Goal: Information Seeking & Learning: Find specific fact

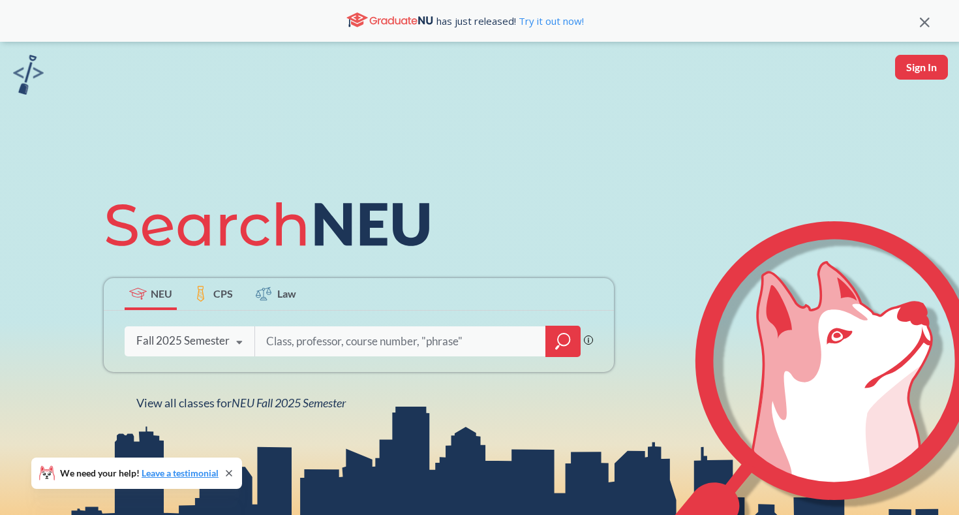
click at [340, 346] on input "search" at bounding box center [400, 341] width 271 height 27
type input "mism2301"
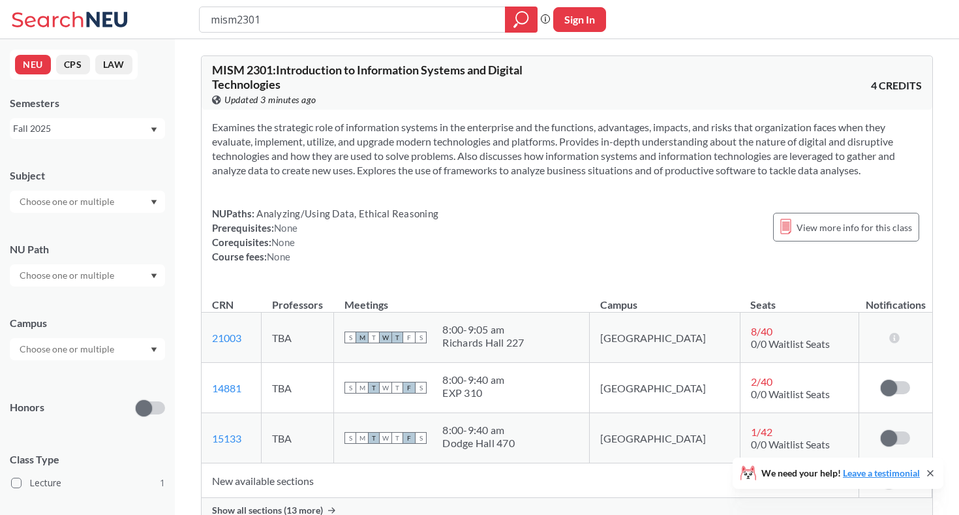
scroll to position [17, 0]
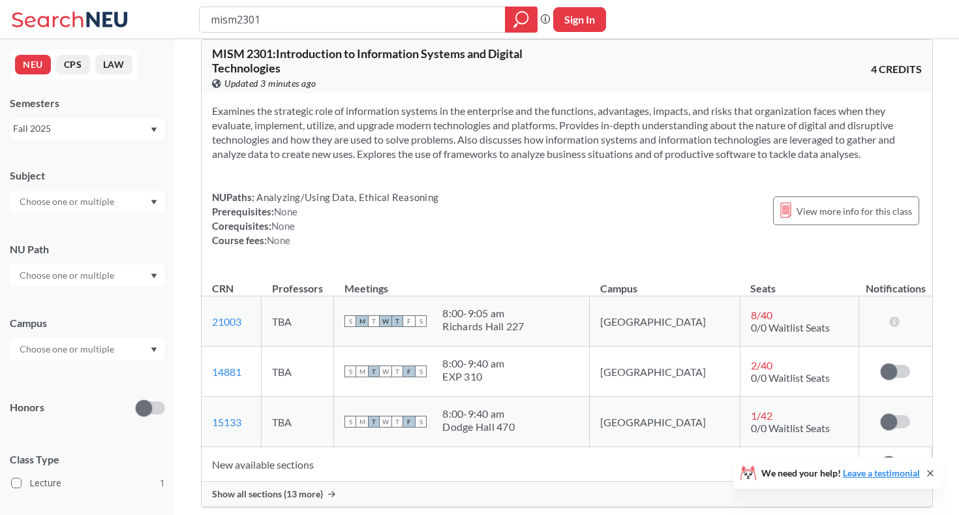
click at [302, 491] on span "Show all sections (13 more)" at bounding box center [267, 494] width 111 height 12
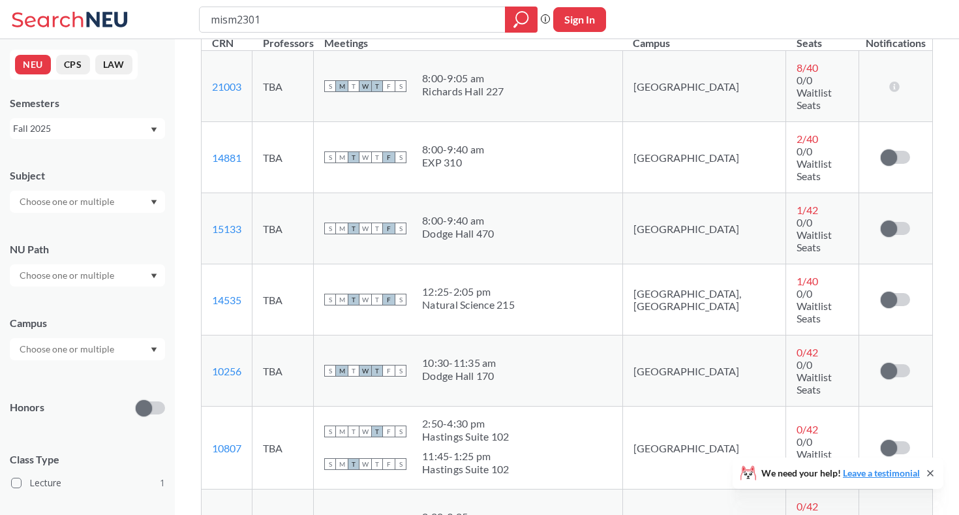
scroll to position [268, 0]
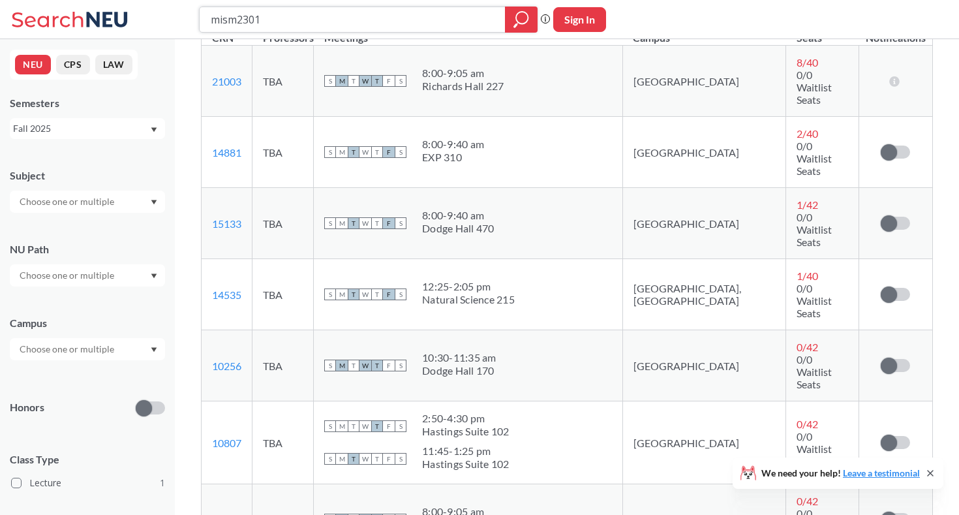
drag, startPoint x: 234, startPoint y: 24, endPoint x: 209, endPoint y: 22, distance: 24.9
click at [209, 22] on div "mism2301" at bounding box center [368, 20] width 339 height 26
type input "acct2301"
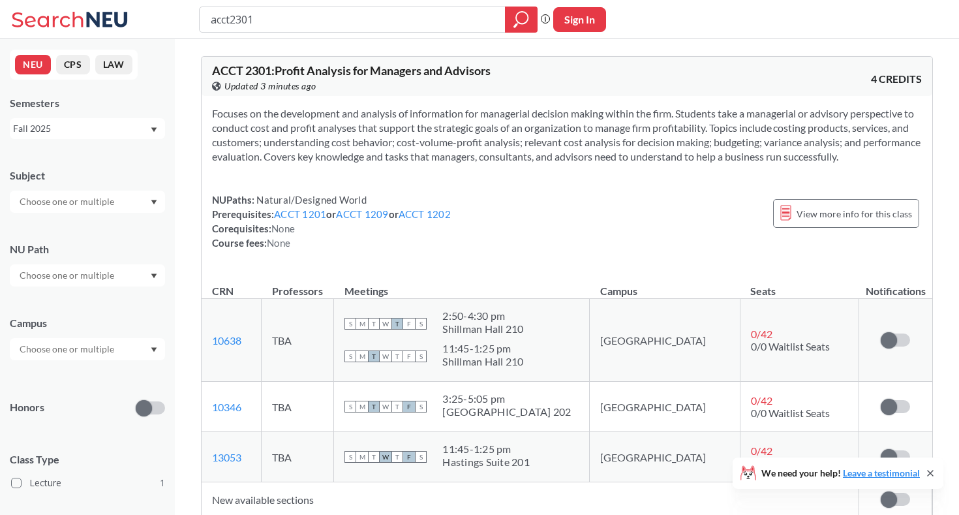
scroll to position [6, 0]
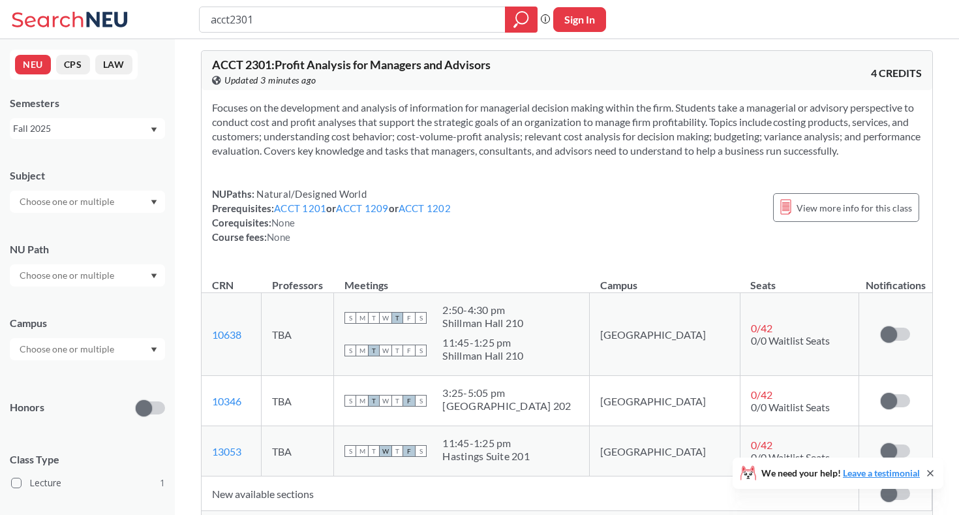
drag, startPoint x: 232, startPoint y: 23, endPoint x: 185, endPoint y: 18, distance: 46.6
click at [185, 18] on div "acct2301 Phrase search guarantees the exact search appears in the results. Ex. …" at bounding box center [479, 19] width 959 height 39
type input "mism2301"
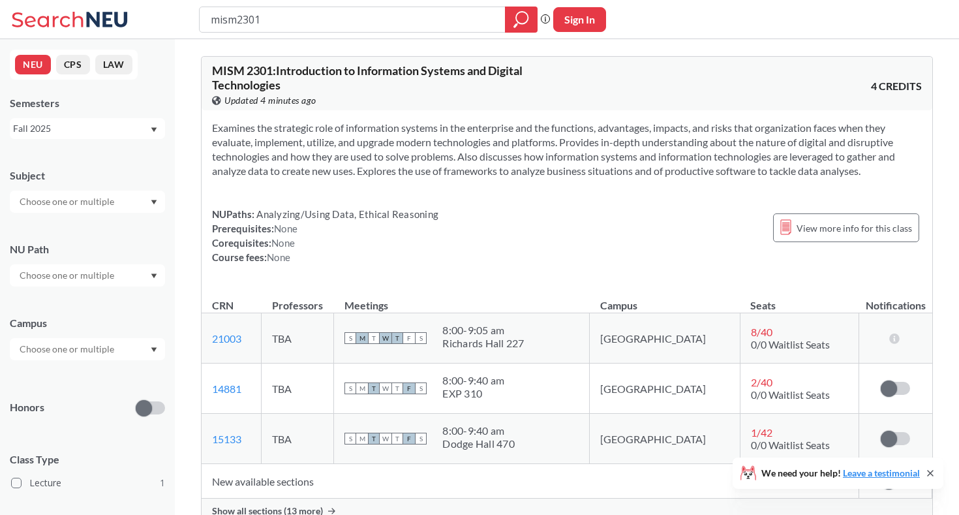
scroll to position [85, 0]
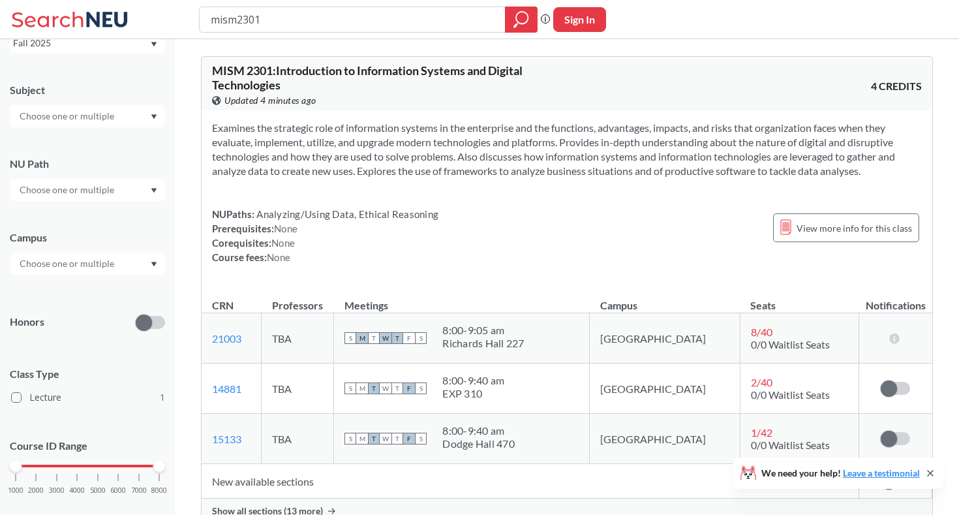
click at [239, 509] on span "Show all sections (13 more)" at bounding box center [267, 511] width 111 height 12
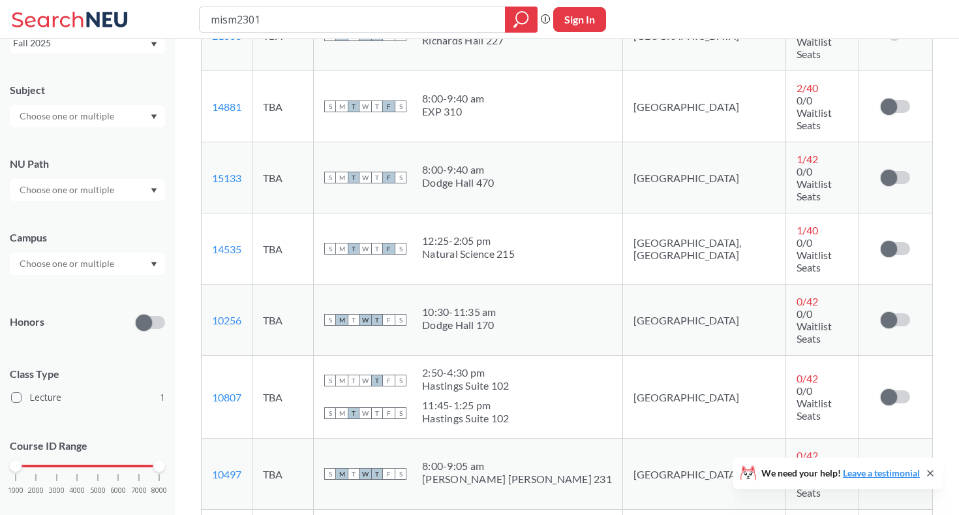
scroll to position [311, 0]
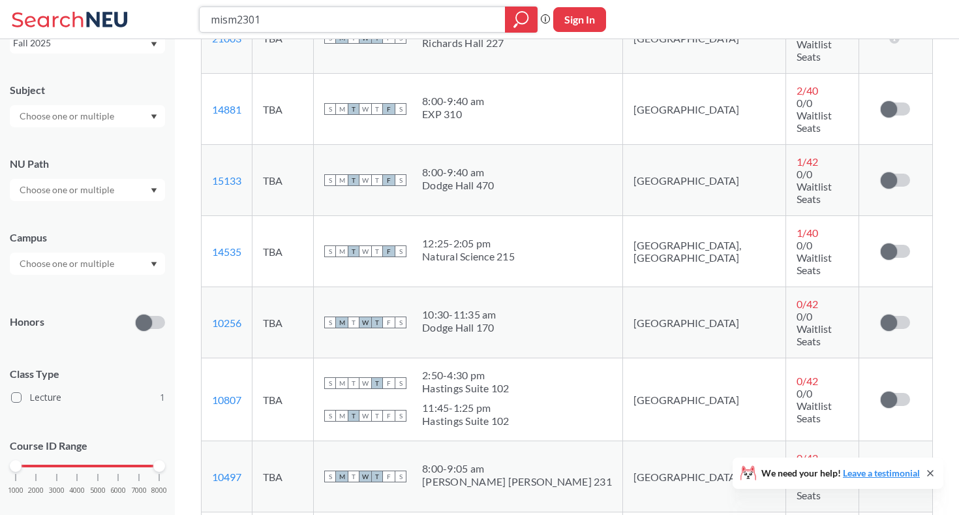
click at [519, 20] on icon "magnifying glass" at bounding box center [522, 19] width 16 height 18
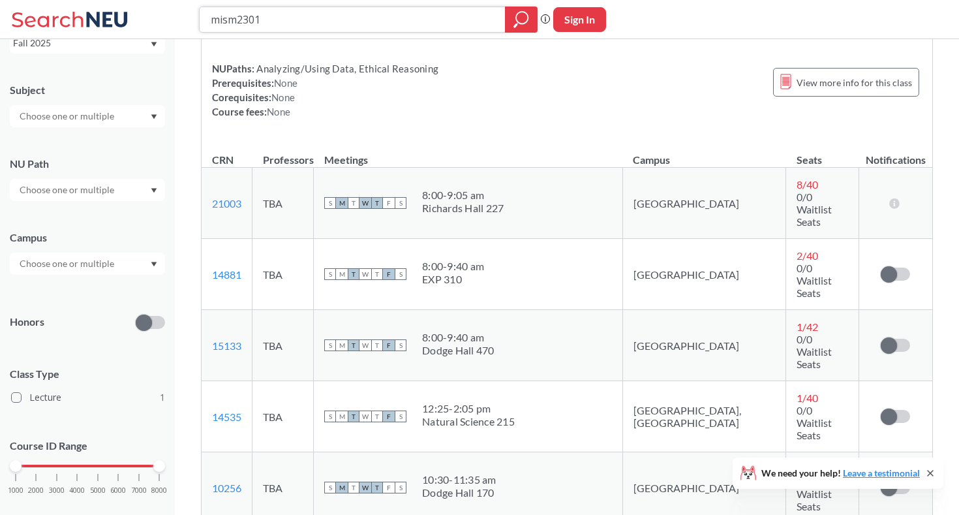
scroll to position [164, 0]
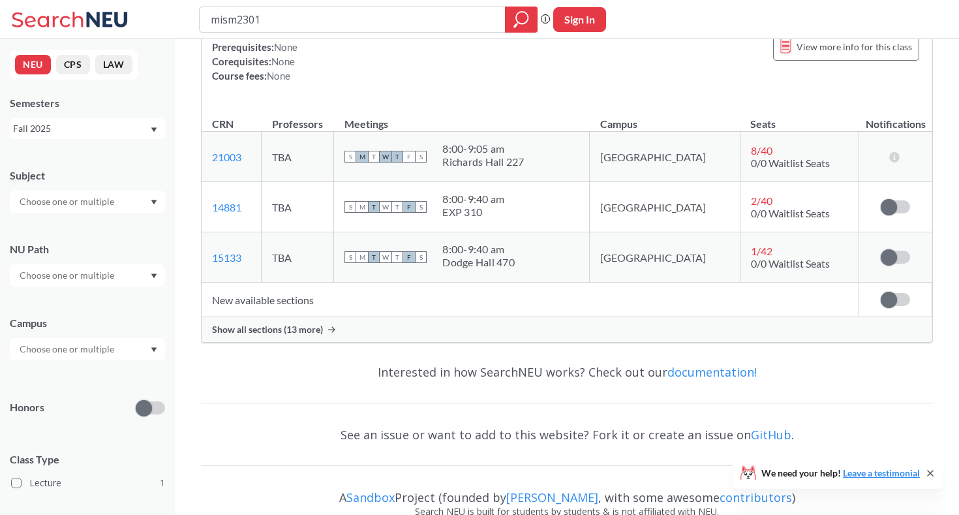
scroll to position [211, 0]
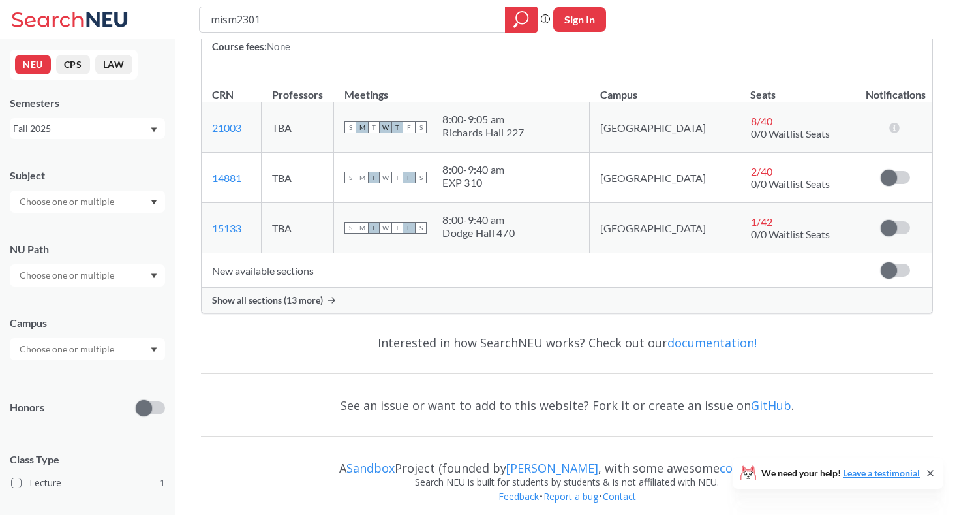
click at [473, 292] on div "Show all sections (13 more)" at bounding box center [567, 300] width 731 height 25
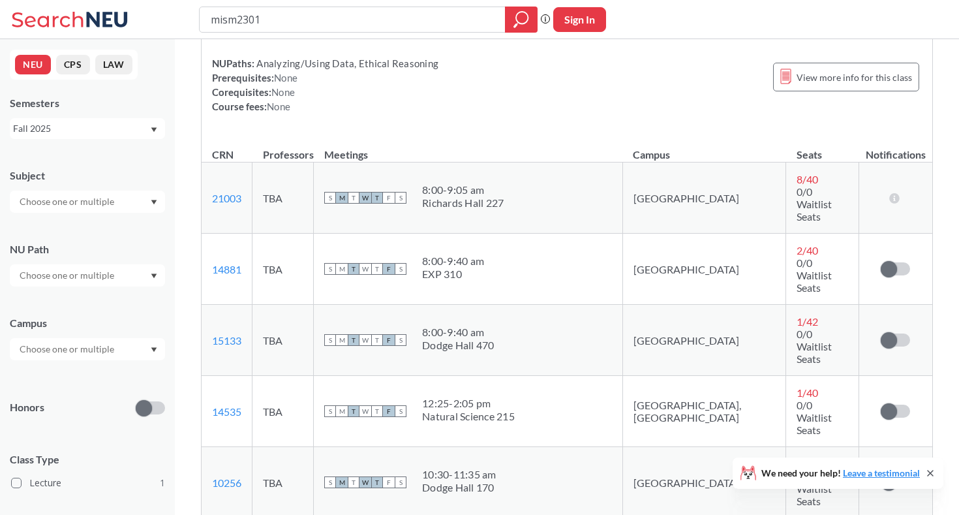
scroll to position [54, 0]
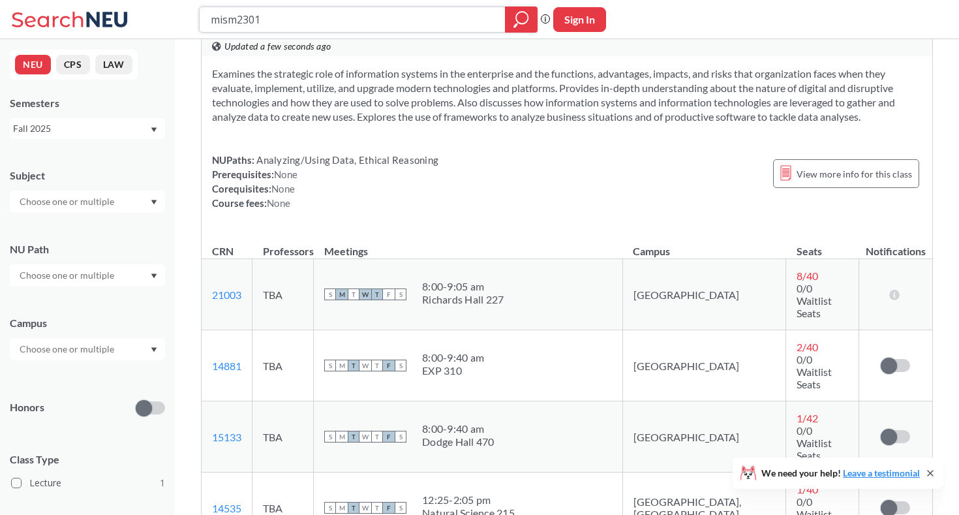
drag, startPoint x: 237, startPoint y: 22, endPoint x: 161, endPoint y: 12, distance: 76.3
click at [161, 12] on div "mism2301 Phrase search guarantees the exact search appears in the results. Ex. …" at bounding box center [479, 19] width 959 height 39
type input "acct2301"
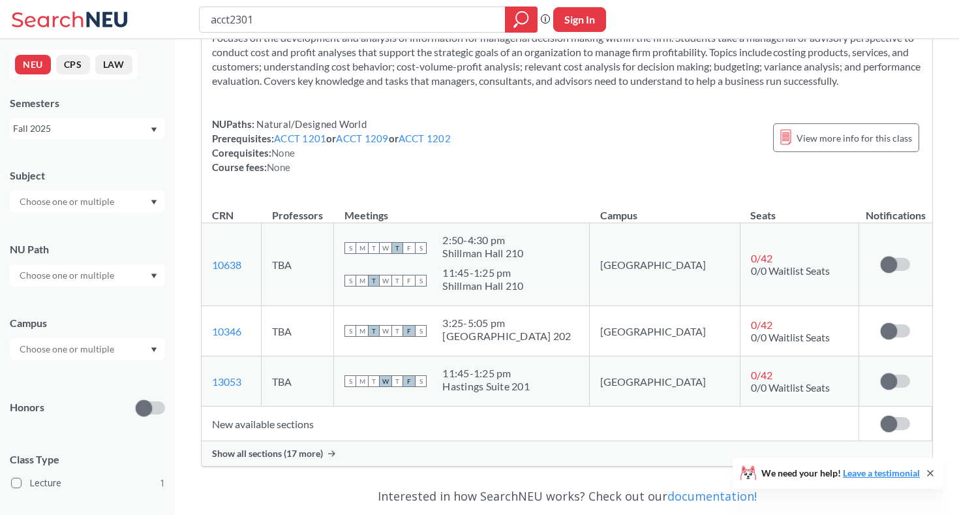
scroll to position [91, 0]
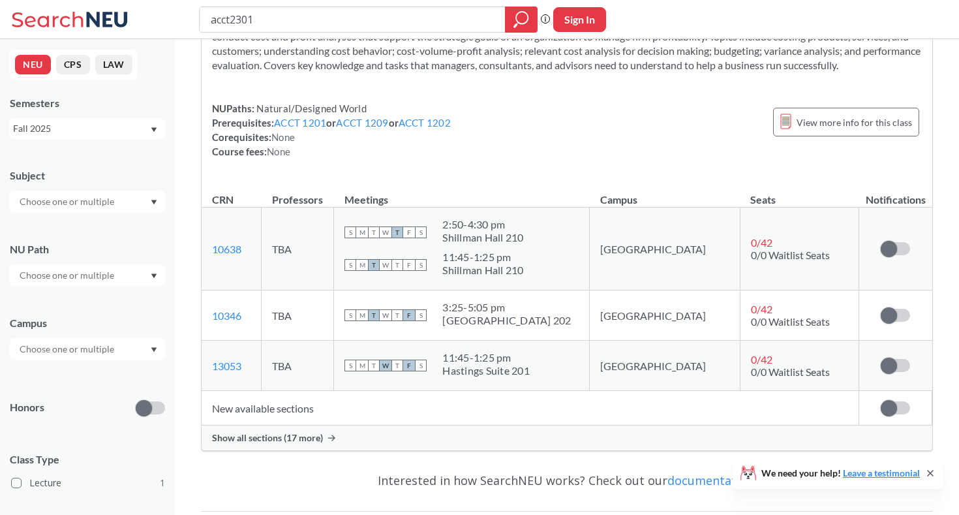
click at [247, 451] on div "ACCT 2301 : Profit Analysis for Managers and Advisors View this course on Banne…" at bounding box center [567, 207] width 732 height 507
click at [243, 442] on span "Show all sections (17 more)" at bounding box center [267, 438] width 111 height 12
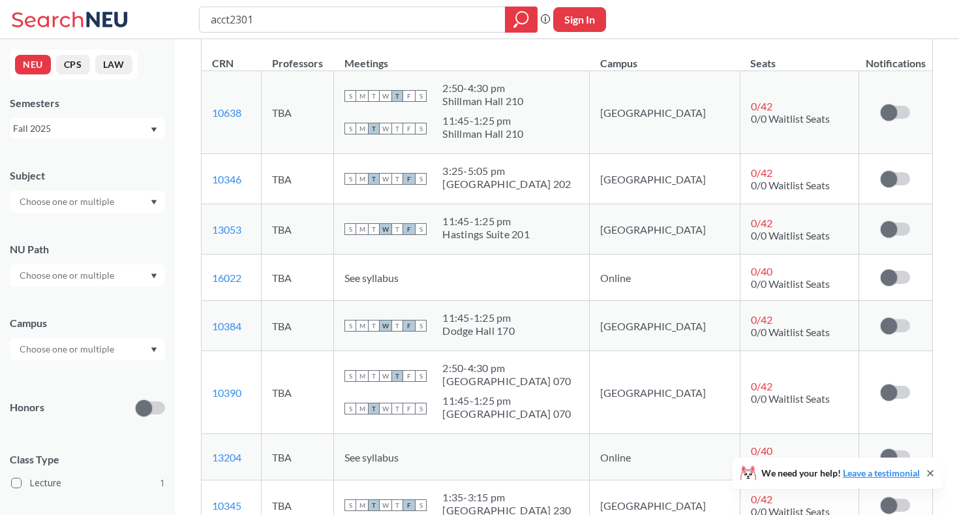
scroll to position [178, 0]
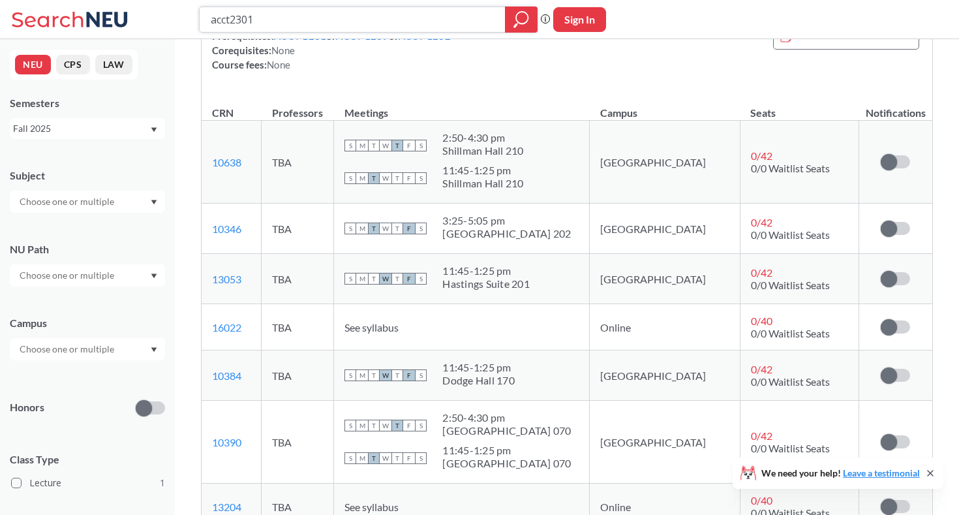
click at [517, 24] on icon "magnifying glass" at bounding box center [516, 25] width 4 height 5
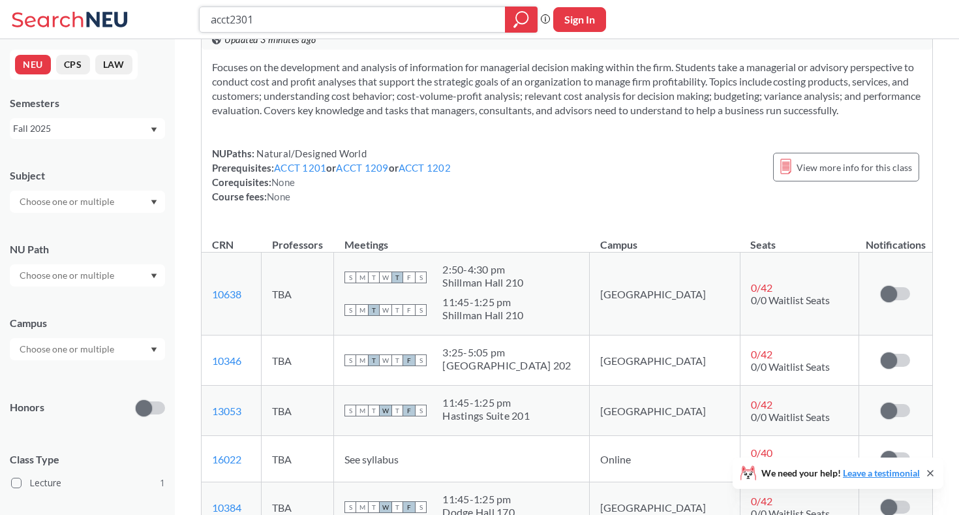
scroll to position [56, 0]
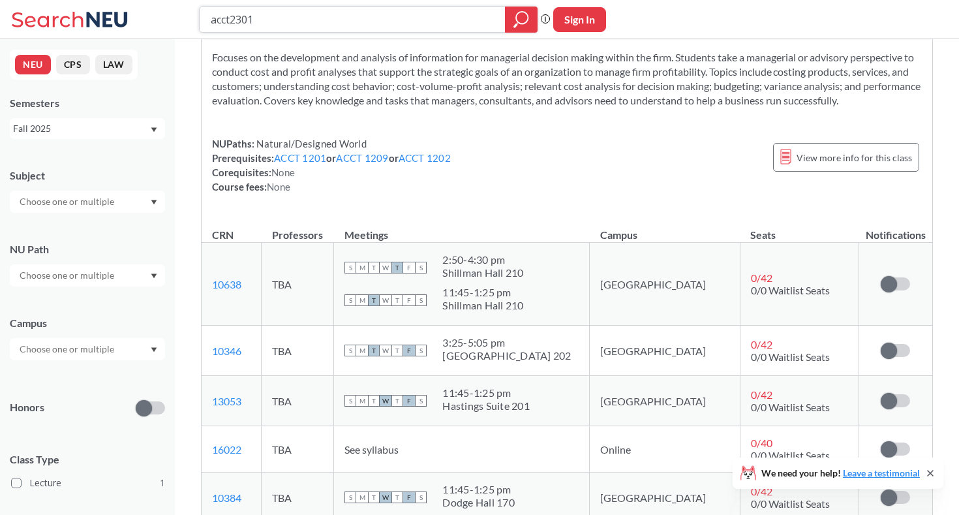
click at [219, 22] on input "acct2301" at bounding box center [352, 19] width 286 height 22
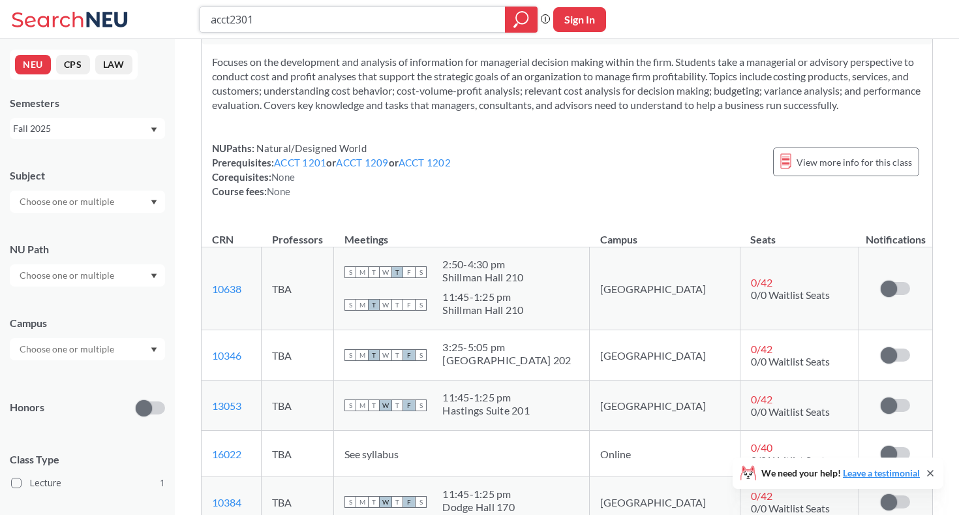
drag, startPoint x: 231, startPoint y: 19, endPoint x: 175, endPoint y: -9, distance: 62.7
click at [175, 0] on html "acct2301 Phrase search guarantees the exact search appears in the results. Ex. …" at bounding box center [479, 205] width 959 height 515
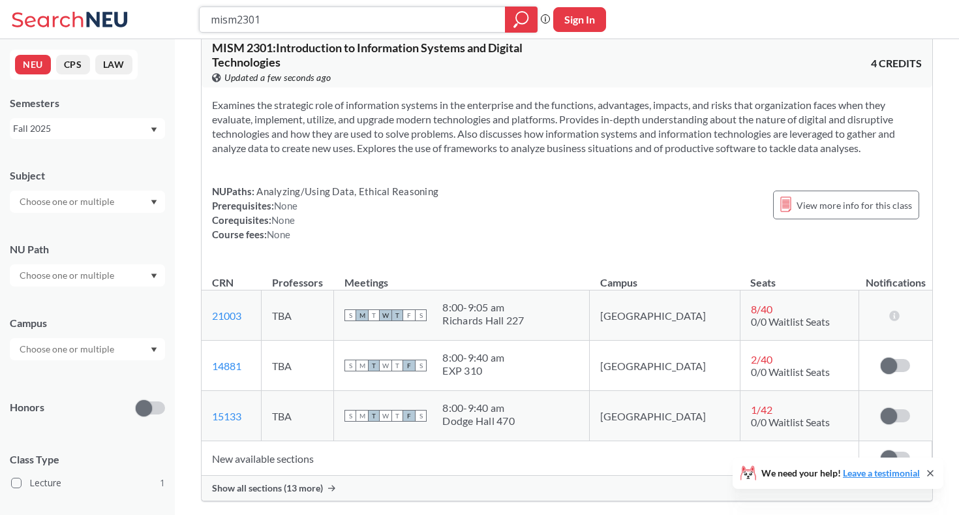
scroll to position [22, 0]
click at [275, 495] on span "Show all sections (13 more)" at bounding box center [267, 490] width 111 height 12
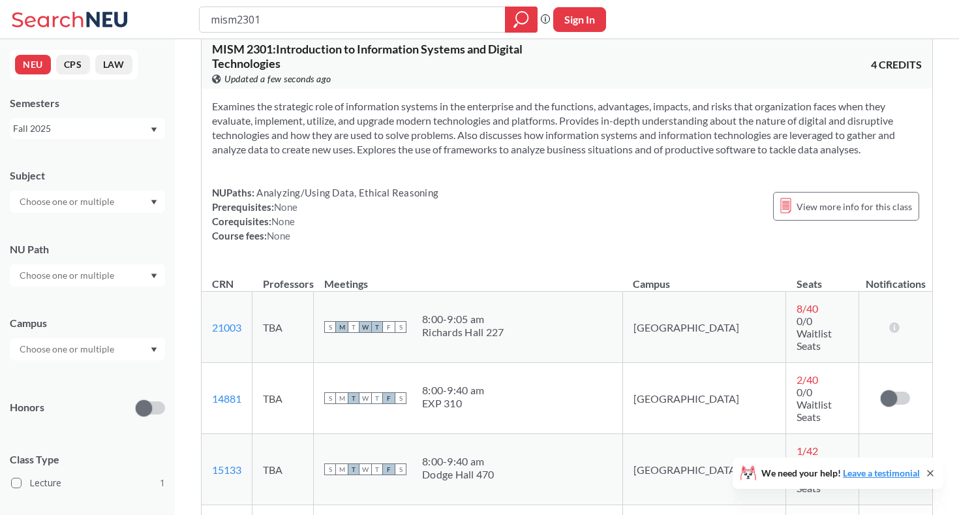
scroll to position [99, 0]
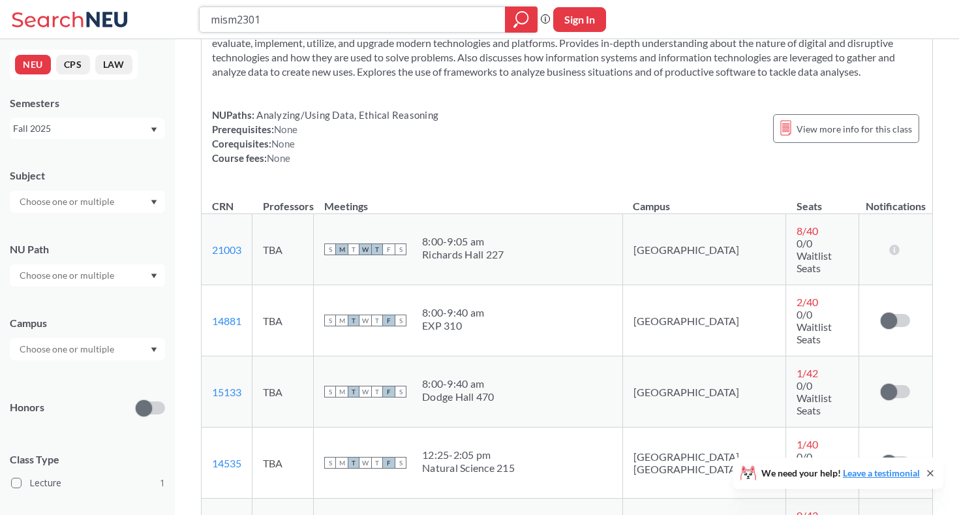
drag, startPoint x: 235, startPoint y: 16, endPoint x: 213, endPoint y: 12, distance: 22.5
click at [213, 12] on input "mism2301" at bounding box center [352, 19] width 286 height 22
click at [506, 20] on div at bounding box center [521, 20] width 33 height 26
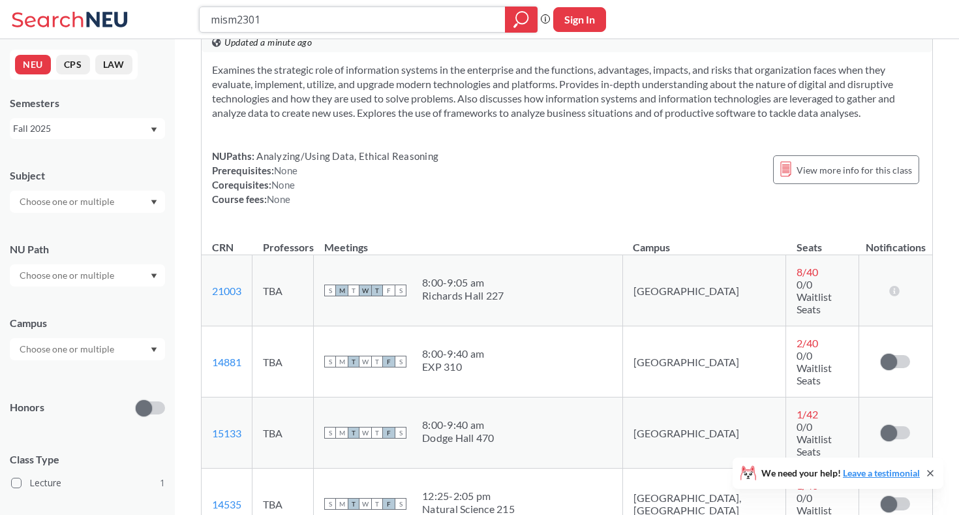
scroll to position [46, 0]
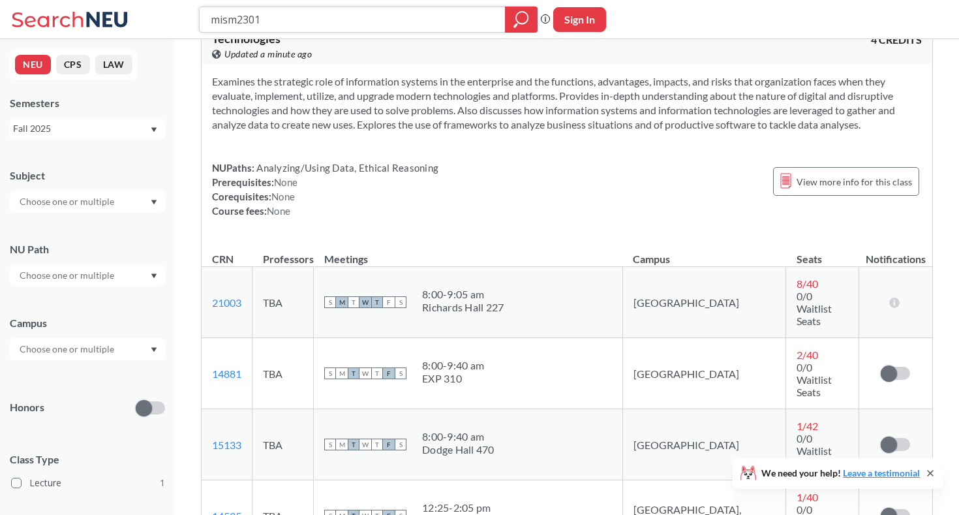
drag, startPoint x: 233, startPoint y: 22, endPoint x: 194, endPoint y: 22, distance: 39.2
click at [194, 22] on div "mism2301 Phrase search guarantees the exact search appears in the results. Ex. …" at bounding box center [479, 19] width 959 height 39
type input "acct2301"
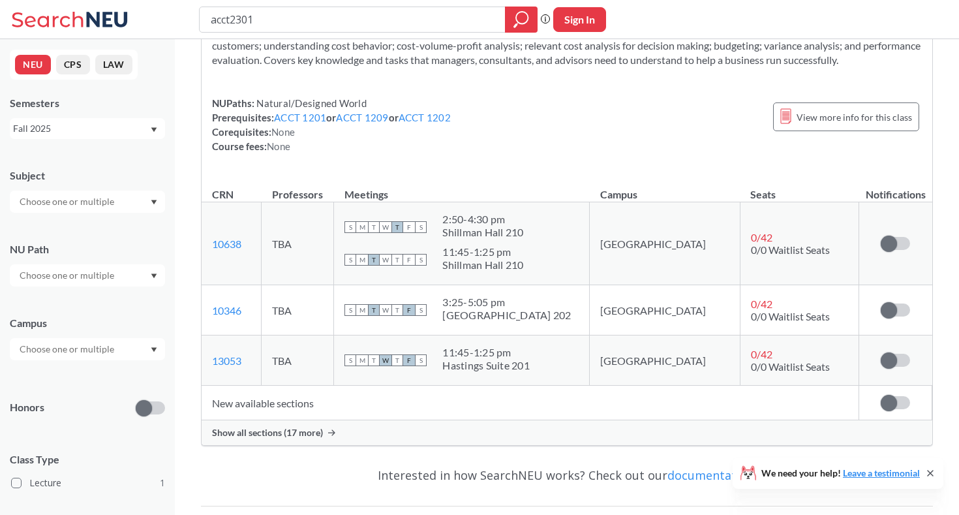
scroll to position [146, 0]
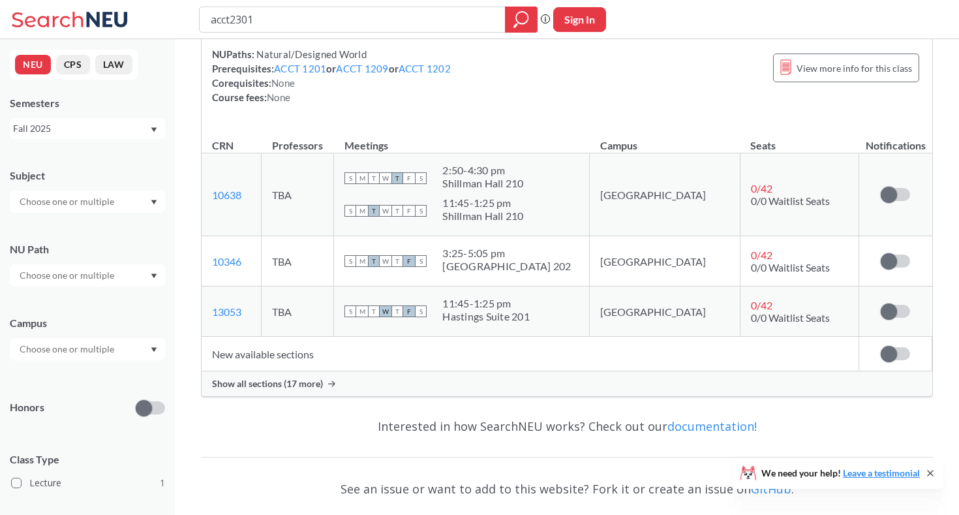
drag, startPoint x: 230, startPoint y: 22, endPoint x: 172, endPoint y: 20, distance: 57.4
click at [172, 20] on div "acct2301 Phrase search guarantees the exact search appears in the results. Ex. …" at bounding box center [479, 19] width 959 height 39
type input "mism2301"
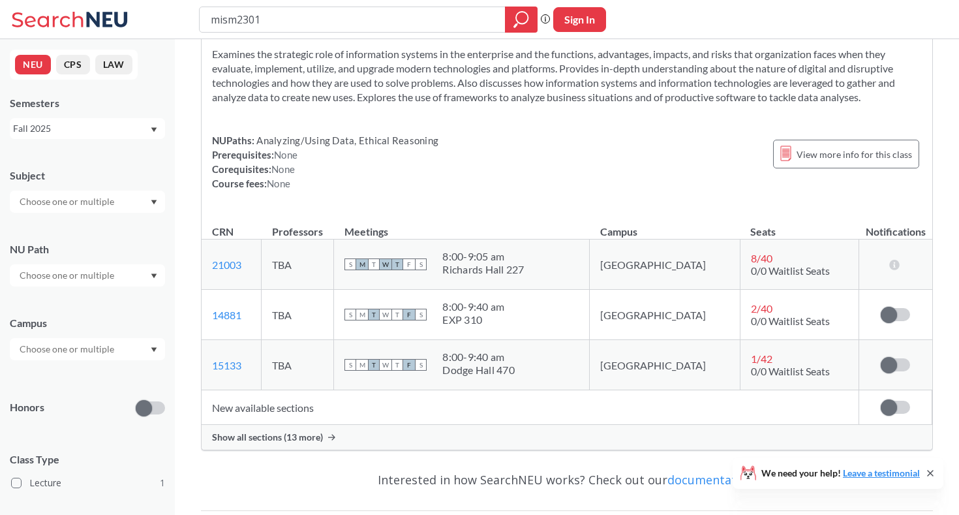
scroll to position [88, 0]
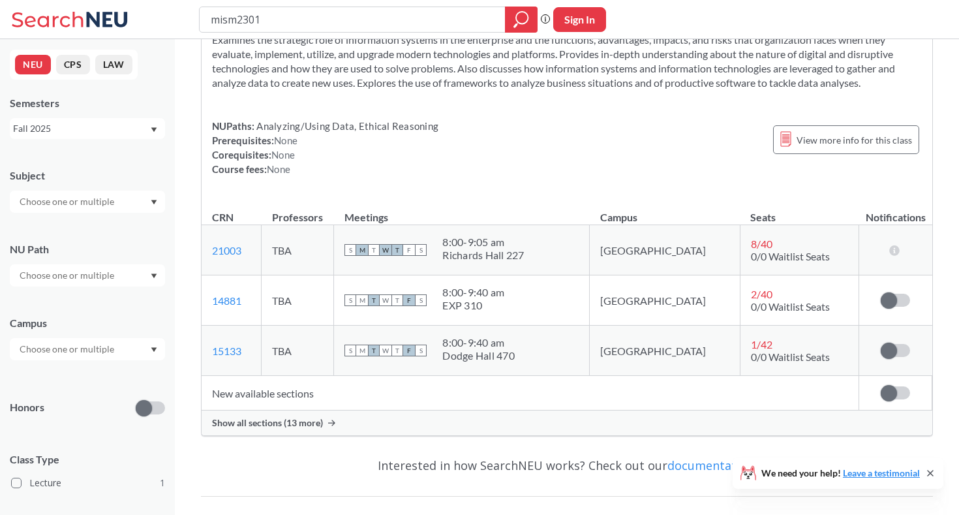
click at [229, 420] on span "Show all sections (13 more)" at bounding box center [267, 423] width 111 height 12
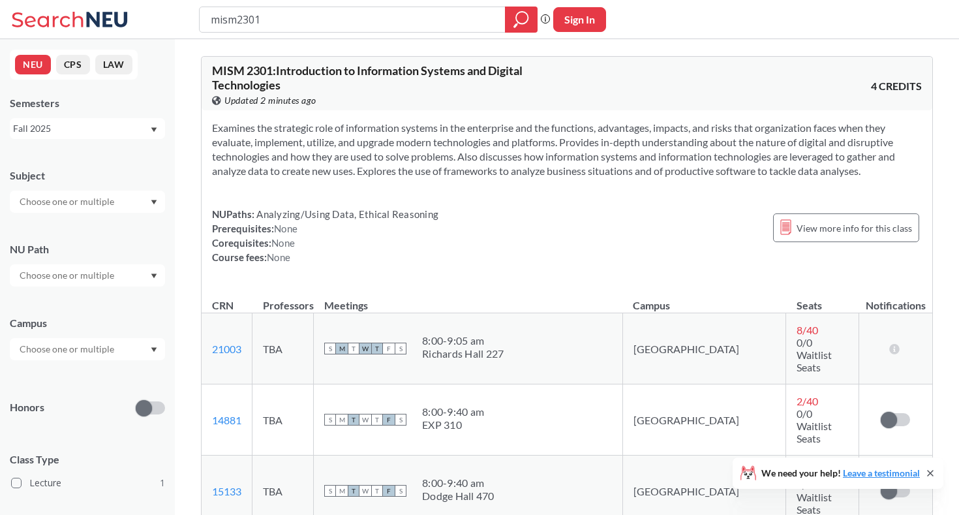
scroll to position [0, 0]
click at [529, 28] on div at bounding box center [521, 20] width 33 height 26
click at [515, 25] on icon "magnifying glass" at bounding box center [516, 25] width 4 height 5
drag, startPoint x: 238, startPoint y: 22, endPoint x: 193, endPoint y: 15, distance: 45.0
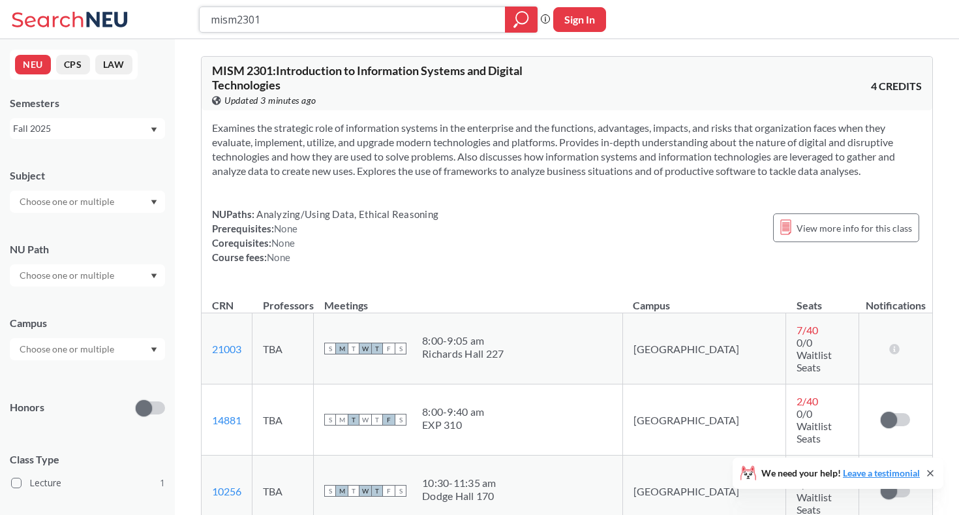
click at [193, 15] on div "mism2301 Phrase search guarantees the exact search appears in the results. Ex. …" at bounding box center [479, 19] width 959 height 39
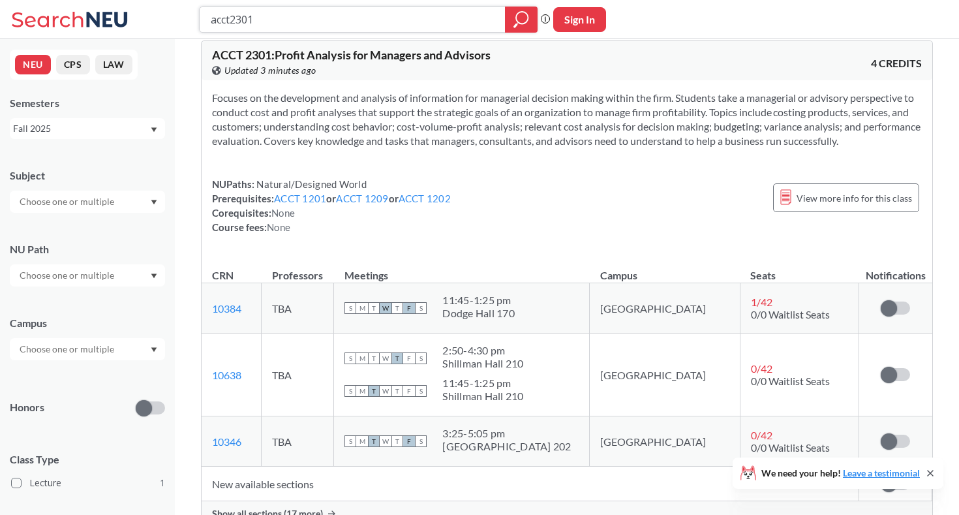
scroll to position [16, 0]
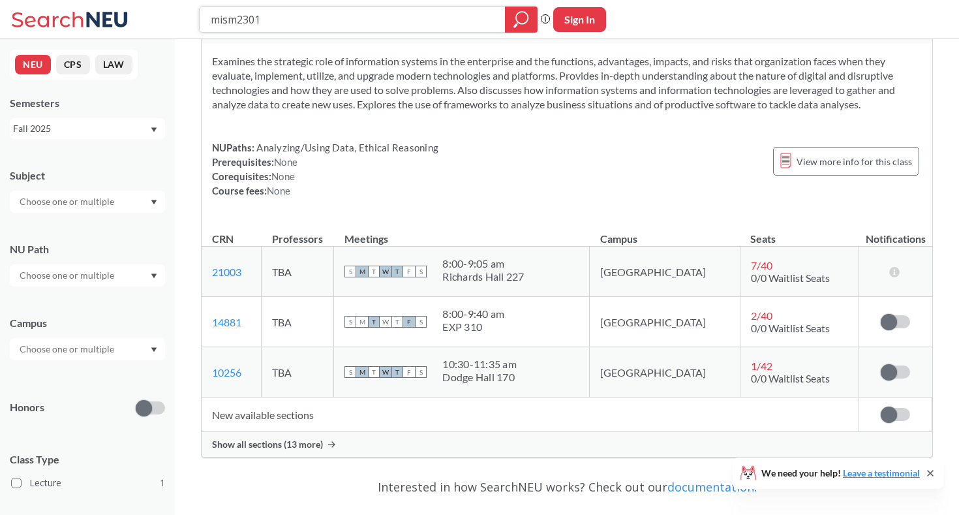
scroll to position [89, 0]
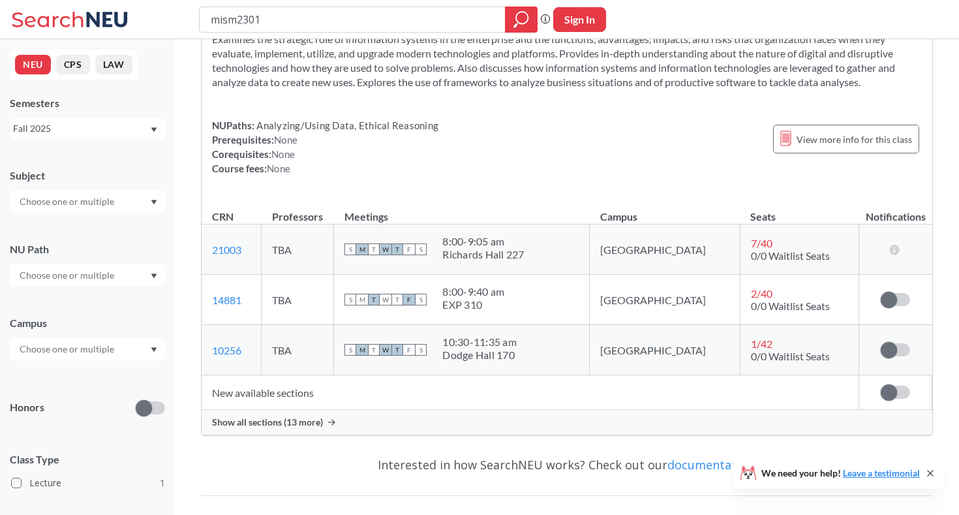
click at [285, 425] on span "Show all sections (13 more)" at bounding box center [267, 422] width 111 height 12
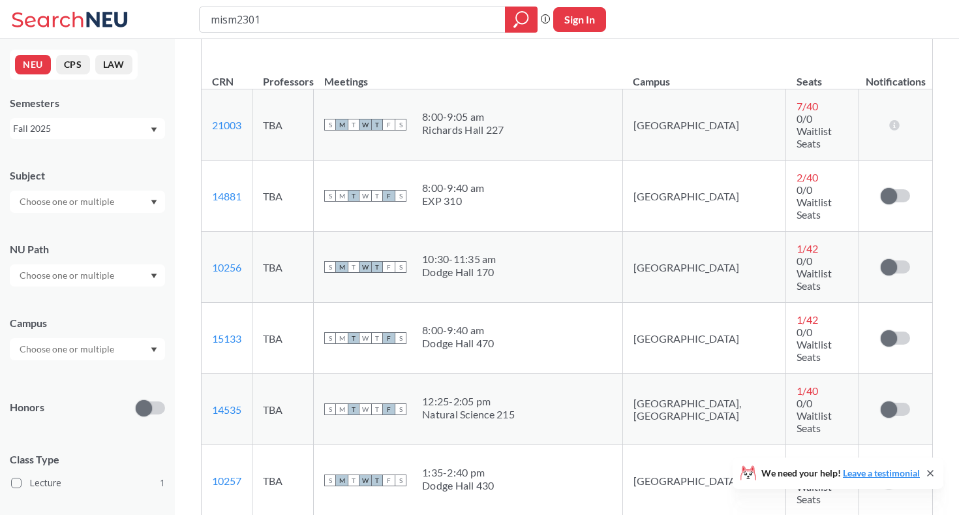
scroll to position [213, 0]
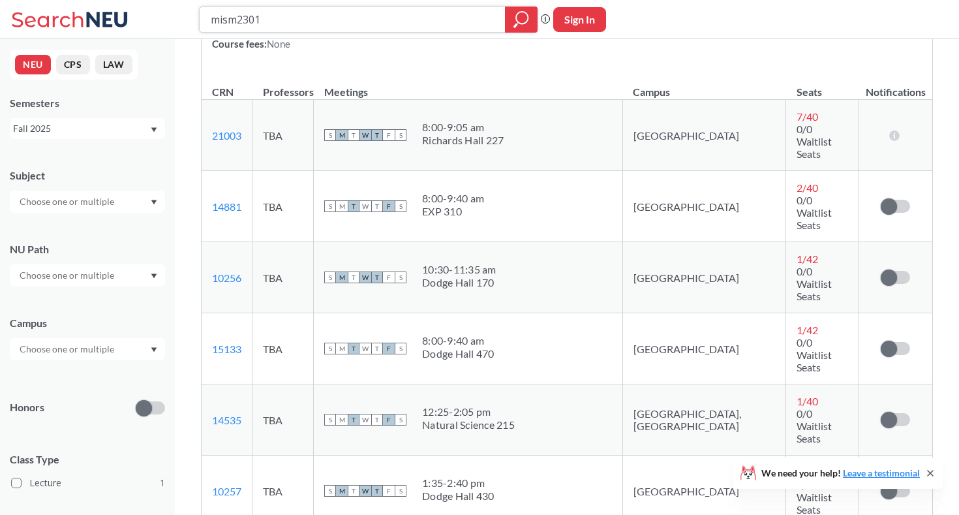
drag, startPoint x: 237, startPoint y: 23, endPoint x: 179, endPoint y: 22, distance: 57.4
click at [178, 23] on div "mism2301 Phrase search guarantees the exact search appears in the results. Ex. …" at bounding box center [479, 19] width 959 height 39
type input "acct2301"
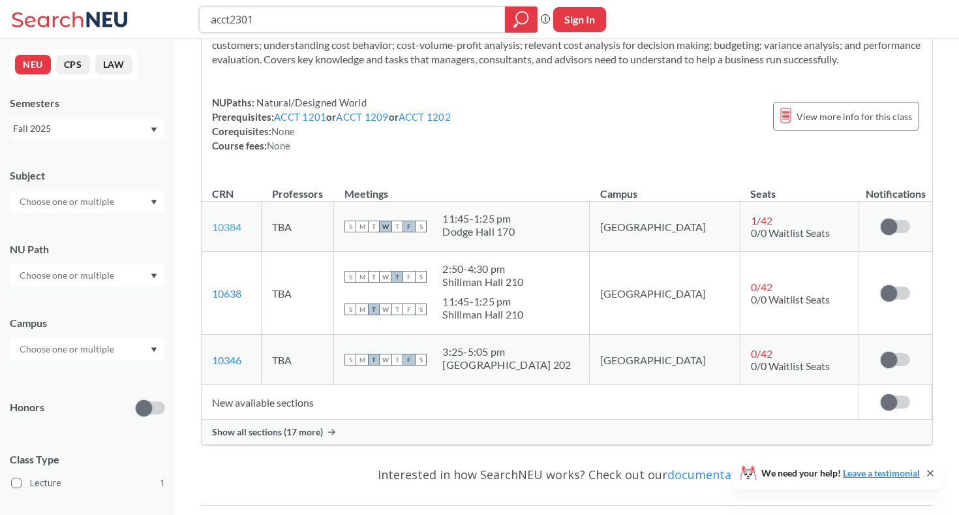
scroll to position [116, 0]
